Goal: Obtain resource: Download file/media

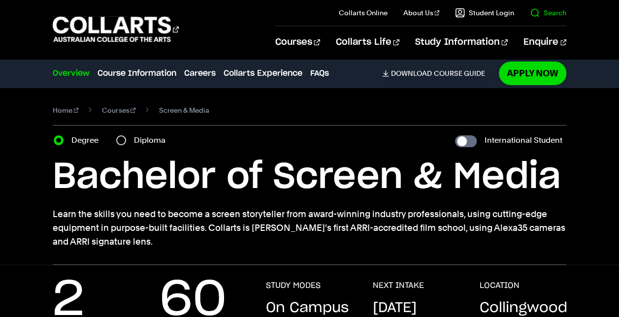
click at [537, 10] on link "Search" at bounding box center [548, 13] width 36 height 10
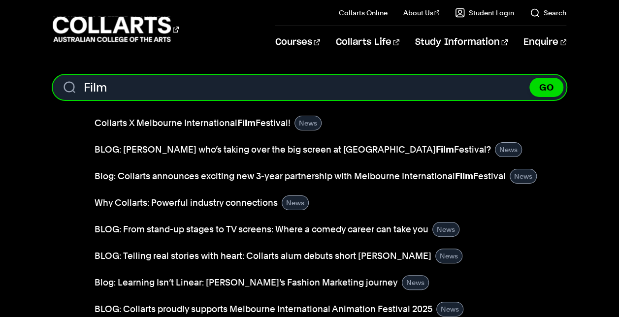
type input "Film"
click at [529, 78] on button "GO" at bounding box center [546, 87] width 34 height 19
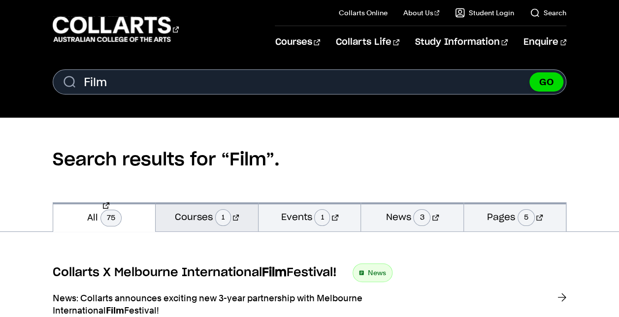
click at [212, 211] on link "Courses 1" at bounding box center [207, 216] width 102 height 29
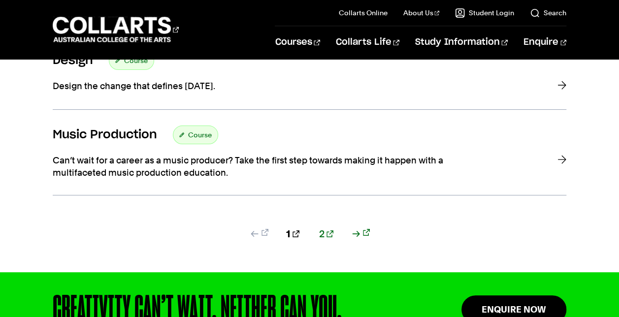
click at [323, 231] on link "2" at bounding box center [326, 234] width 14 height 14
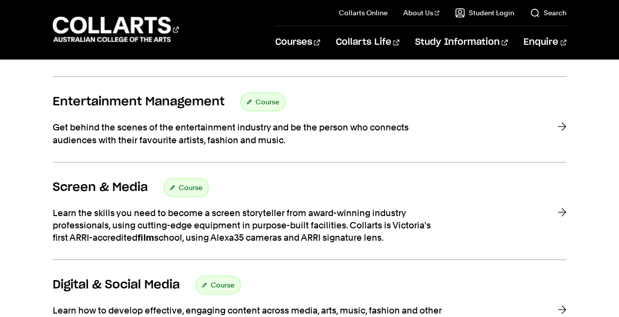
scroll to position [335, 0]
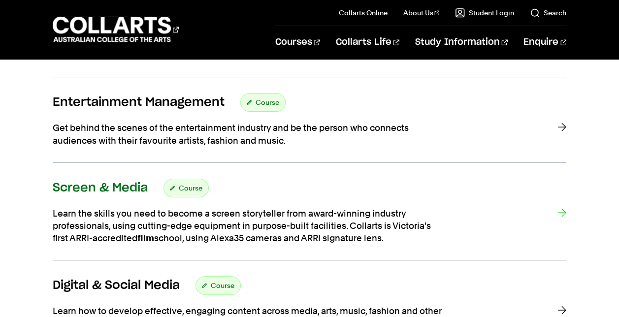
click at [307, 192] on div "Screen & Media Course" at bounding box center [310, 188] width 514 height 19
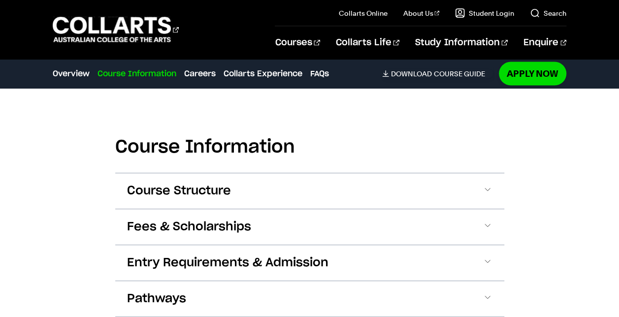
scroll to position [919, 0]
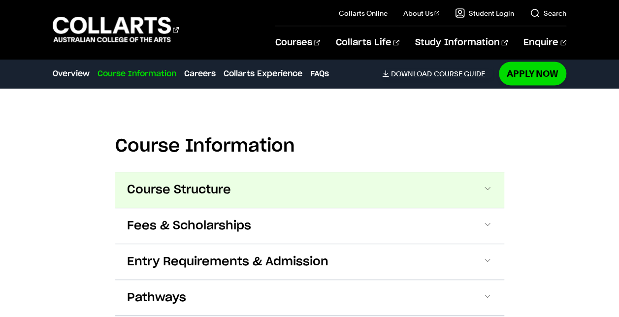
click at [347, 184] on button "Course Structure" at bounding box center [309, 189] width 389 height 35
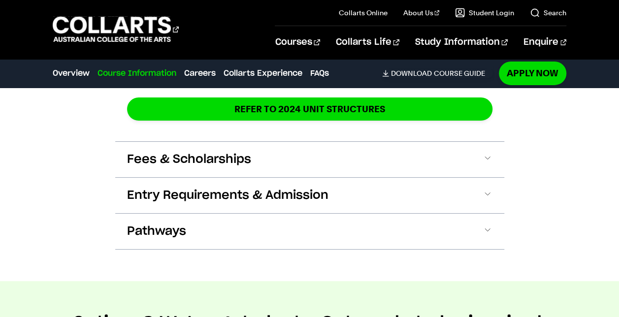
scroll to position [1685, 0]
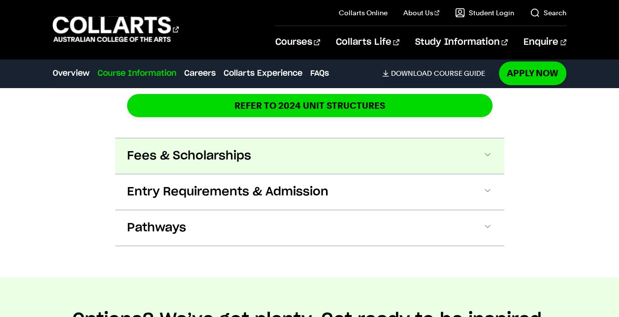
click at [341, 140] on button "Fees & Scholarships" at bounding box center [309, 155] width 389 height 35
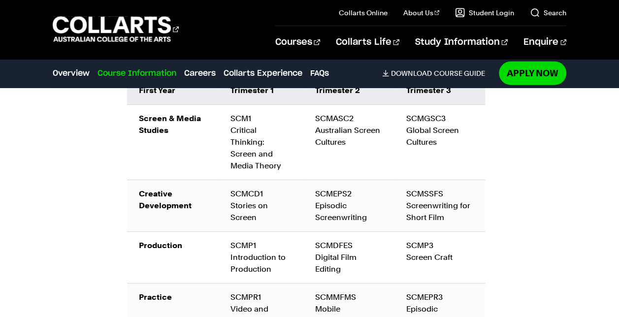
scroll to position [1161, 0]
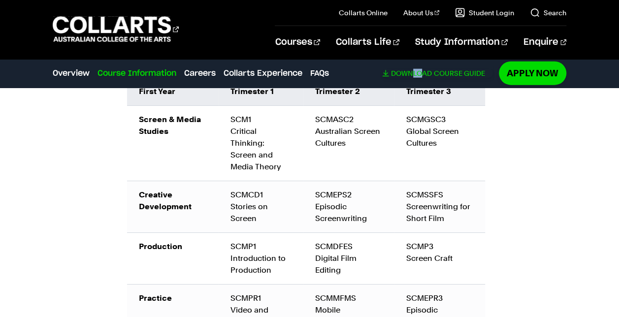
drag, startPoint x: 420, startPoint y: 65, endPoint x: 412, endPoint y: 73, distance: 12.5
click at [412, 73] on div "Overview Overview Course Information Careers Collarts Experience FAQs Download …" at bounding box center [273, 74] width 440 height 28
click at [412, 73] on span "Download" at bounding box center [411, 73] width 41 height 9
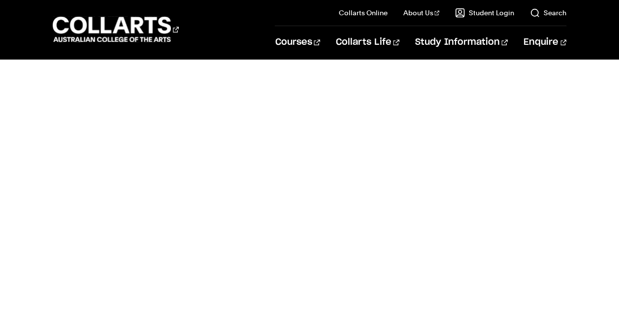
scroll to position [300, 0]
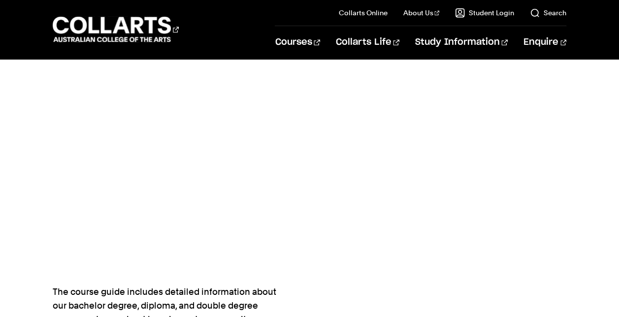
scroll to position [412, 0]
